Goal: Navigation & Orientation: Find specific page/section

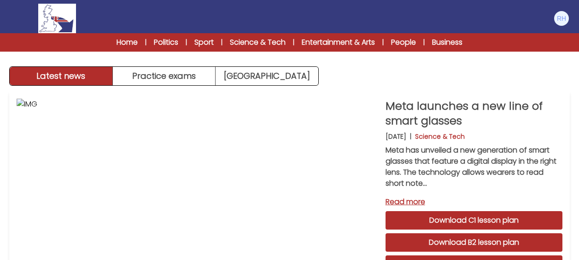
scroll to position [46, 0]
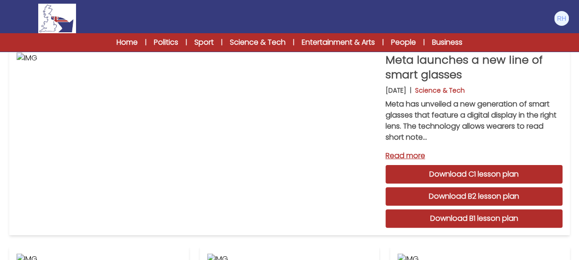
click at [396, 15] on div "Manage Account My Account Language English Español [DEMOGRAPHIC_DATA] B1 B2 C1 …" at bounding box center [289, 18] width 560 height 29
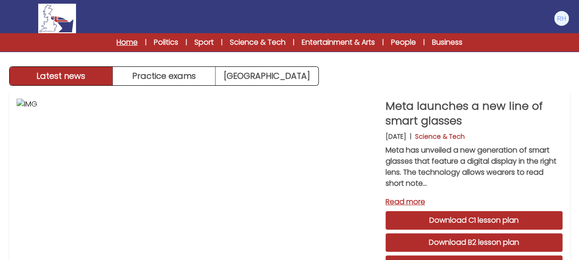
click at [124, 43] on link "Home" at bounding box center [126, 42] width 21 height 11
click at [483, 10] on div "Manage Account My Account Language English Español [DEMOGRAPHIC_DATA] B1 B2 C1 …" at bounding box center [289, 18] width 560 height 29
click at [439, 78] on div "Latest news Practice exams [GEOGRAPHIC_DATA]" at bounding box center [289, 43] width 579 height 86
